Goal: Task Accomplishment & Management: Use online tool/utility

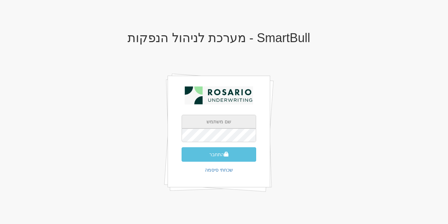
type input "[EMAIL_ADDRESS][DOMAIN_NAME]"
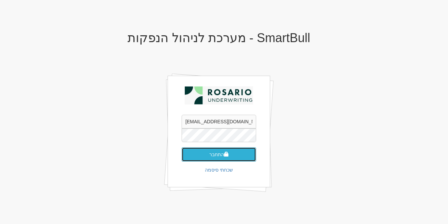
click at [207, 155] on button "התחבר" at bounding box center [219, 154] width 75 height 14
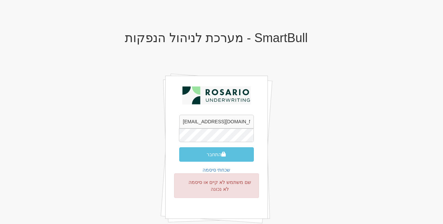
click at [179, 147] on button "התחבר" at bounding box center [216, 154] width 75 height 14
click at [217, 156] on button "התחבר" at bounding box center [216, 154] width 75 height 14
click at [179, 147] on button "התחבר" at bounding box center [216, 154] width 75 height 14
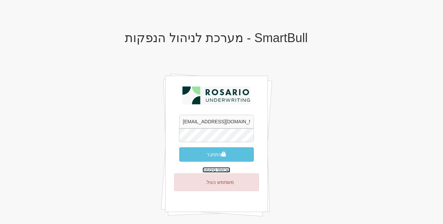
click at [222, 170] on link "שכחתי סיסמה" at bounding box center [217, 169] width 28 height 5
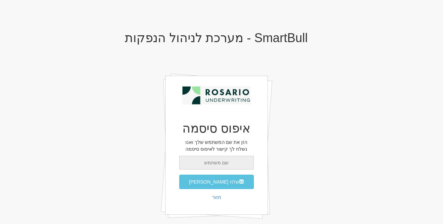
type input "[EMAIL_ADDRESS][DOMAIN_NAME]"
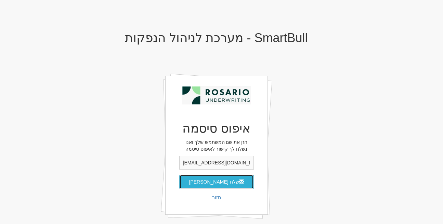
click at [210, 182] on button "שלח מייל איפוס" at bounding box center [216, 182] width 75 height 14
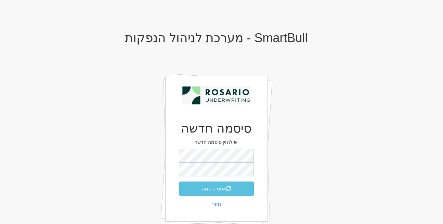
scroll to position [4, 0]
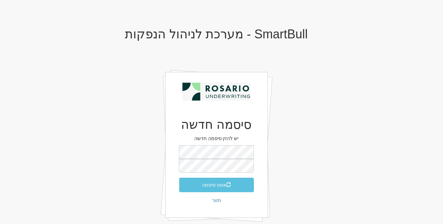
click at [329, 175] on div "SmartBull - מערכת לניהול הנפקות סיסמה חדשה יש להזין סיסמה חדשה אפס סיסמה חזור א…" at bounding box center [216, 133] width 400 height 224
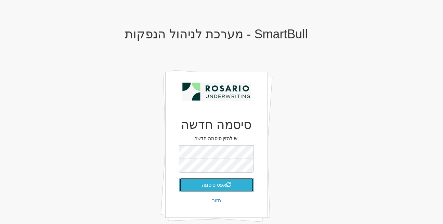
click at [221, 187] on button "אפס סיסמה" at bounding box center [216, 185] width 75 height 14
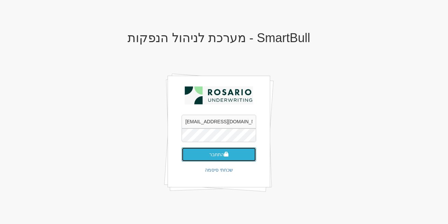
click at [219, 149] on button "התחבר" at bounding box center [219, 154] width 75 height 14
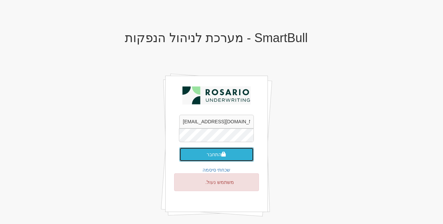
click at [187, 154] on button "התחבר" at bounding box center [216, 154] width 75 height 14
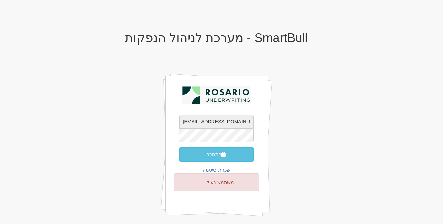
click at [203, 123] on input "rona@smartbull.co.il" at bounding box center [216, 122] width 75 height 14
paste input "meital@rosario-capita"
type input "meital@rosario-capital.co.il"
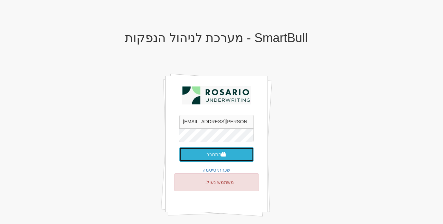
click at [217, 152] on button "התחבר" at bounding box center [216, 154] width 75 height 14
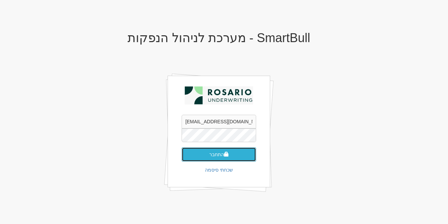
click at [210, 160] on button "התחבר" at bounding box center [219, 154] width 75 height 14
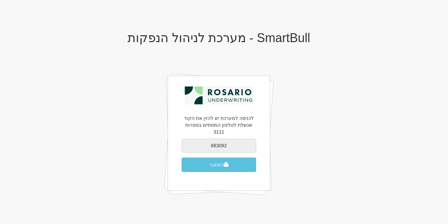
type input "683092"
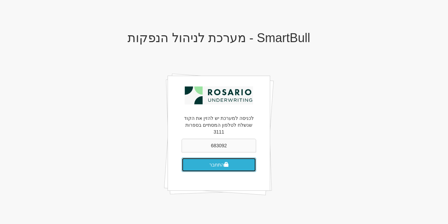
click at [221, 157] on button "התחבר" at bounding box center [219, 164] width 75 height 14
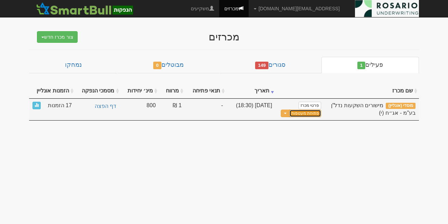
click at [302, 116] on button "פתיחת מעטפות" at bounding box center [306, 114] width 32 height 8
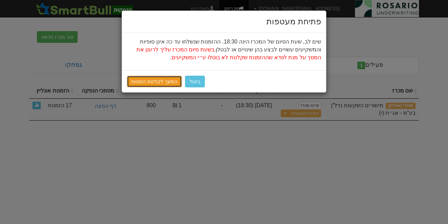
click at [143, 77] on link "המשך לקליטת הזמנות" at bounding box center [154, 82] width 55 height 12
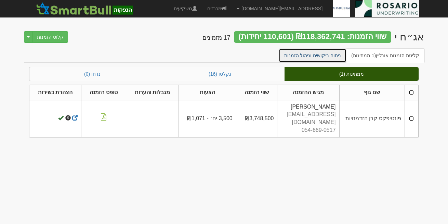
click at [315, 52] on link "ניתוח ביקושים וניהול הזמנות" at bounding box center [313, 55] width 68 height 14
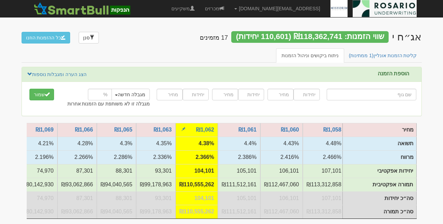
scroll to position [0, -88]
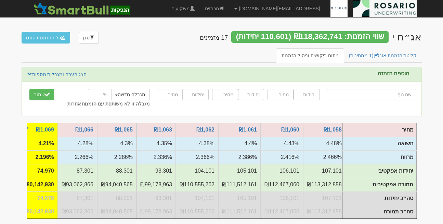
click at [58, 130] on td "₪1,069" at bounding box center [37, 130] width 39 height 14
click at [54, 129] on link "₪1,069" at bounding box center [45, 130] width 18 height 6
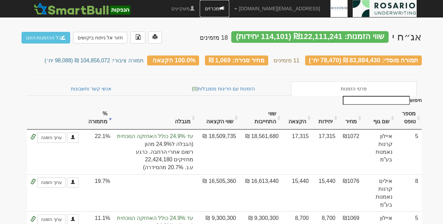
click at [229, 11] on link "מכרזים" at bounding box center [214, 8] width 29 height 17
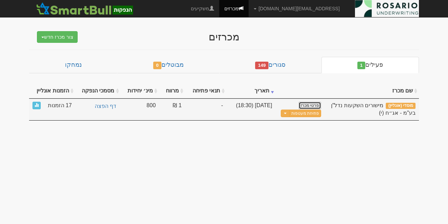
click at [314, 104] on link "פרטי מכרז" at bounding box center [310, 106] width 23 height 8
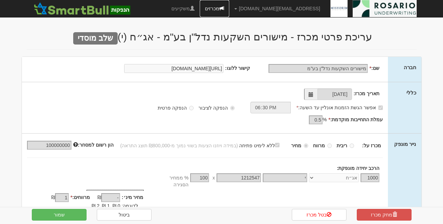
click at [229, 10] on link "מכרזים" at bounding box center [214, 8] width 29 height 17
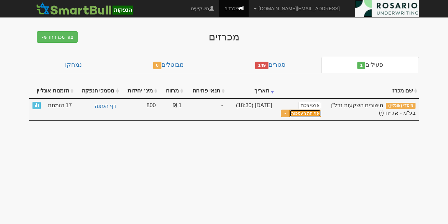
click at [304, 111] on button "פתיחת מעטפות" at bounding box center [306, 114] width 32 height 8
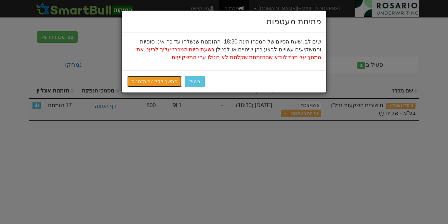
click at [156, 83] on link "המשך לקליטת הזמנות" at bounding box center [154, 82] width 55 height 12
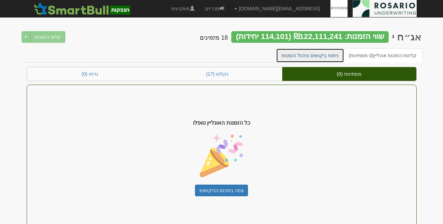
click at [319, 59] on link "ניתוח ביקושים וניהול הזמנות" at bounding box center [310, 55] width 68 height 14
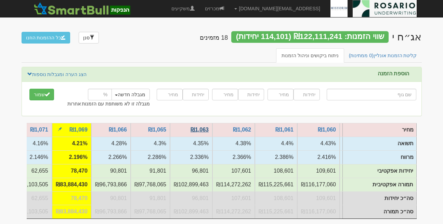
scroll to position [0, -125]
click at [87, 129] on link "₪1,069" at bounding box center [79, 130] width 18 height 6
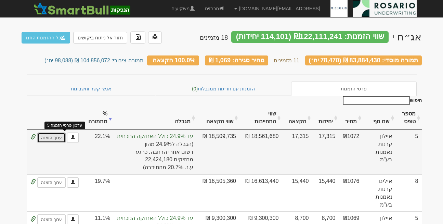
click at [63, 137] on link "ערוך הזמנה" at bounding box center [51, 137] width 28 height 10
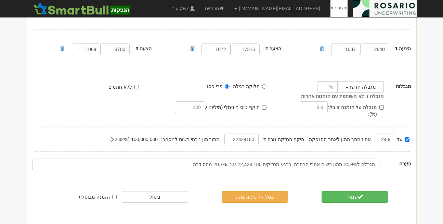
scroll to position [75, 0]
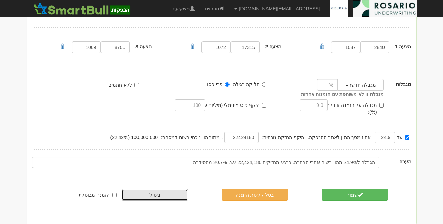
click at [159, 189] on link "ביטול" at bounding box center [155, 195] width 67 height 12
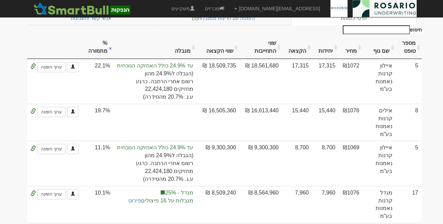
scroll to position [10, 0]
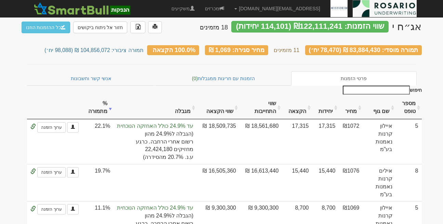
click at [380, 86] on input "חיפוש" at bounding box center [376, 90] width 67 height 9
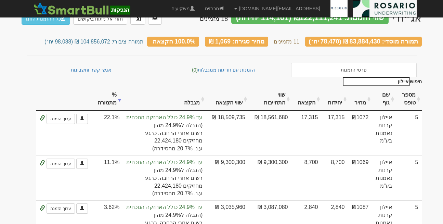
scroll to position [23, 0]
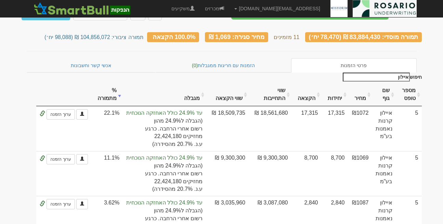
type input "איילון"
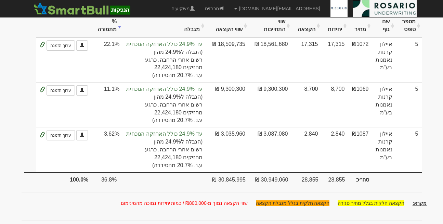
scroll to position [0, 0]
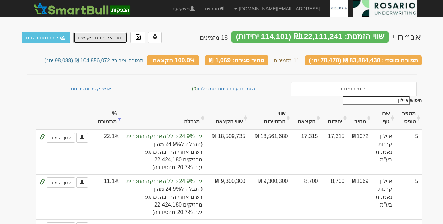
click at [94, 37] on link "חזור אל ניתוח ביקושים" at bounding box center [100, 38] width 54 height 12
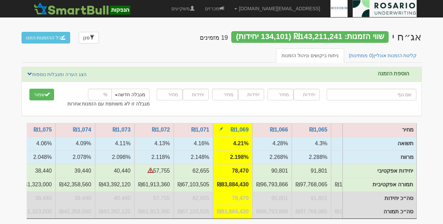
scroll to position [0, -296]
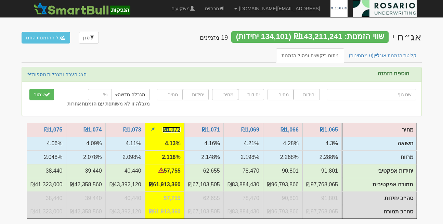
click at [176, 127] on link "₪1,072" at bounding box center [172, 130] width 18 height 6
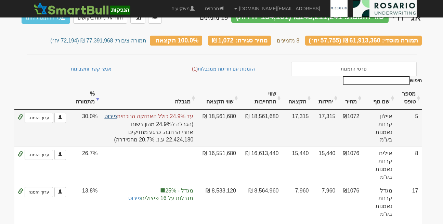
scroll to position [19, 0]
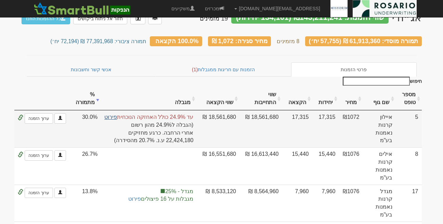
click at [117, 114] on link "פירוט" at bounding box center [110, 117] width 13 height 6
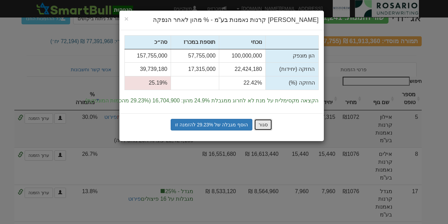
click at [262, 123] on button "סגור" at bounding box center [263, 125] width 18 height 12
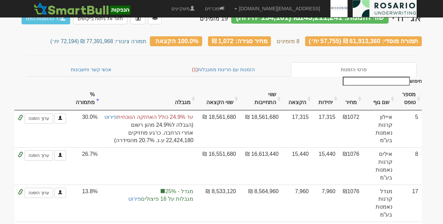
scroll to position [0, 0]
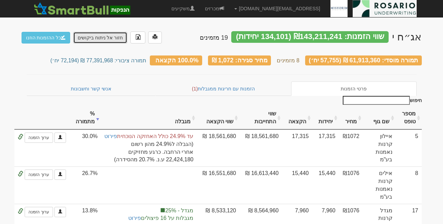
click at [105, 33] on link "חזור אל ניתוח ביקושים" at bounding box center [100, 38] width 54 height 12
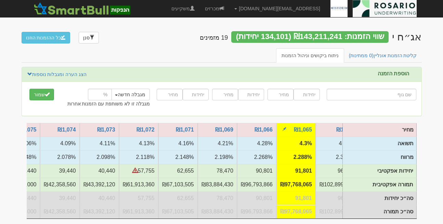
scroll to position [0, -293]
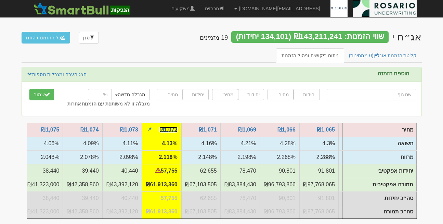
click at [174, 129] on link "₪1,072" at bounding box center [168, 130] width 18 height 6
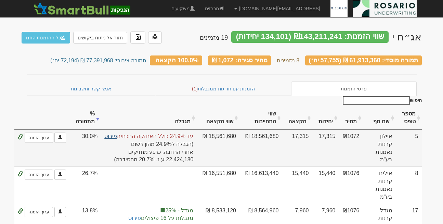
click at [117, 134] on link "פירוט" at bounding box center [110, 136] width 13 height 6
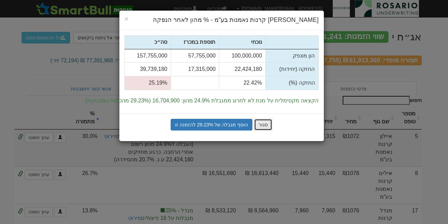
click at [264, 125] on button "סגור" at bounding box center [263, 125] width 18 height 12
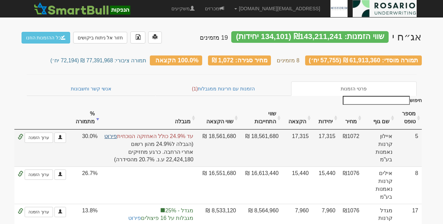
click at [117, 133] on link "פירוט" at bounding box center [110, 136] width 13 height 6
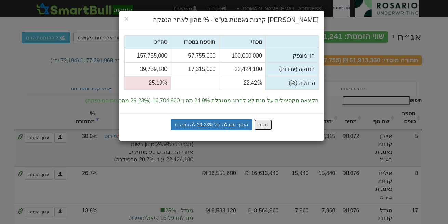
drag, startPoint x: 260, startPoint y: 126, endPoint x: 284, endPoint y: 120, distance: 24.6
click at [284, 120] on form "סגור הוסף מגבלה של 29.23% להזמנה זו" at bounding box center [222, 125] width 194 height 12
click at [264, 125] on button "סגור" at bounding box center [263, 125] width 18 height 12
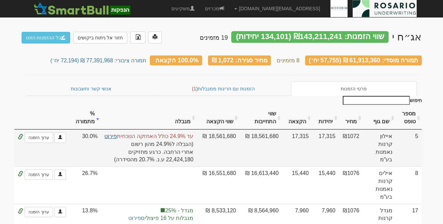
click at [117, 133] on link "פירוט" at bounding box center [110, 136] width 13 height 6
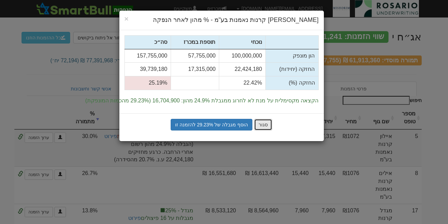
click at [262, 126] on button "סגור" at bounding box center [263, 125] width 18 height 12
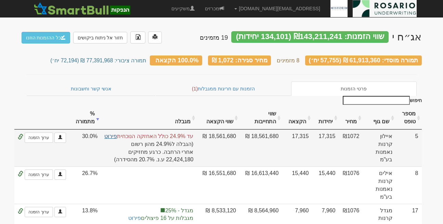
click at [117, 133] on link "פירוט" at bounding box center [110, 136] width 13 height 6
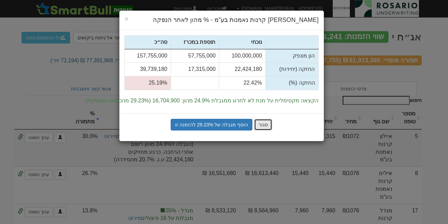
click at [259, 126] on button "סגור" at bounding box center [263, 125] width 18 height 12
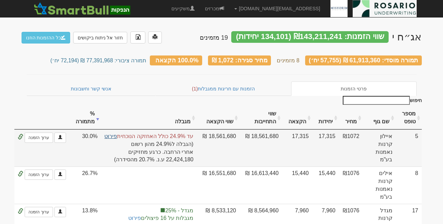
click at [117, 133] on link "פירוט" at bounding box center [110, 136] width 13 height 6
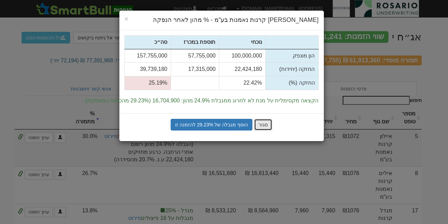
click at [258, 121] on button "סגור" at bounding box center [263, 125] width 18 height 12
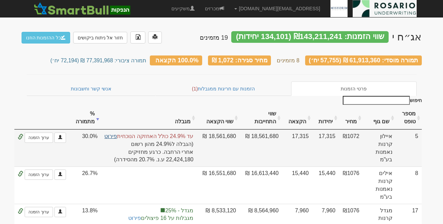
click at [117, 133] on link "פירוט" at bounding box center [110, 136] width 13 height 6
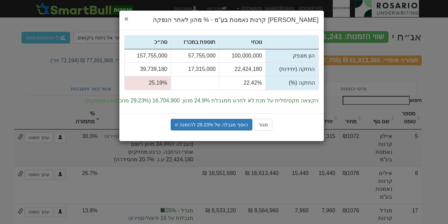
click at [128, 19] on span "×" at bounding box center [127, 19] width 4 height 8
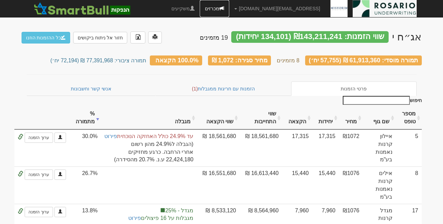
click at [229, 7] on link "מכרזים" at bounding box center [214, 8] width 29 height 17
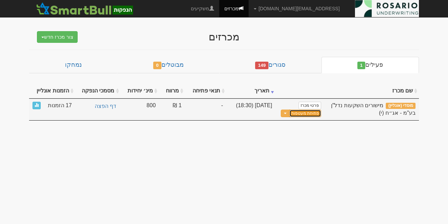
click at [305, 113] on button "פתיחת מעטפות" at bounding box center [306, 114] width 32 height 8
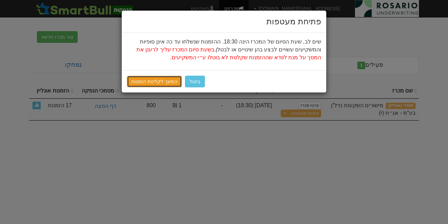
click at [160, 80] on link "המשך לקליטת הזמנות" at bounding box center [154, 82] width 55 height 12
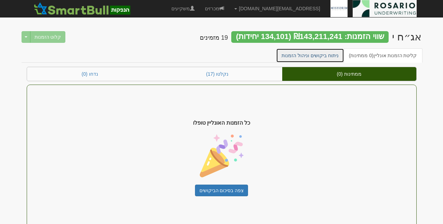
click at [322, 51] on link "ניתוח ביקושים וניהול הזמנות" at bounding box center [310, 55] width 68 height 14
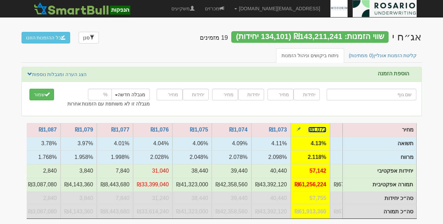
click at [312, 130] on link "₪1,072" at bounding box center [317, 130] width 18 height 6
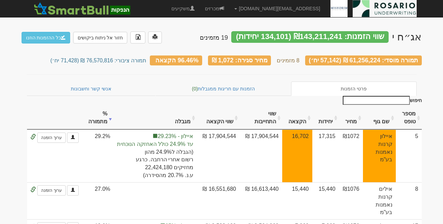
click at [380, 96] on input "חיפוש" at bounding box center [376, 100] width 67 height 9
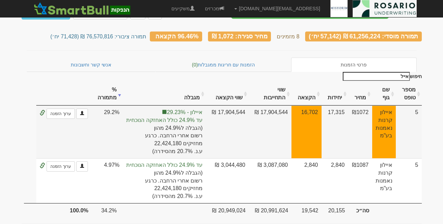
scroll to position [24, 0]
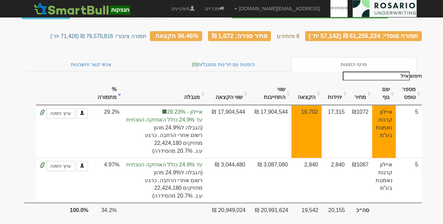
type input "אייל"
